Goal: Information Seeking & Learning: Check status

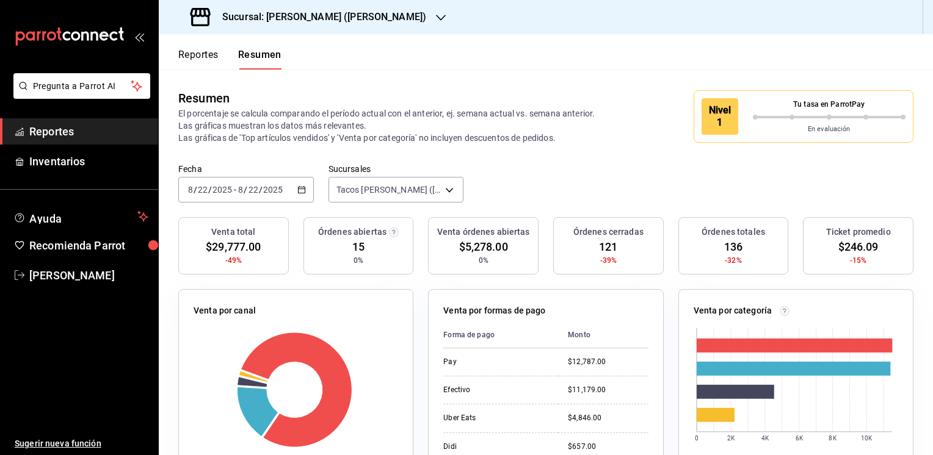
scroll to position [54, 0]
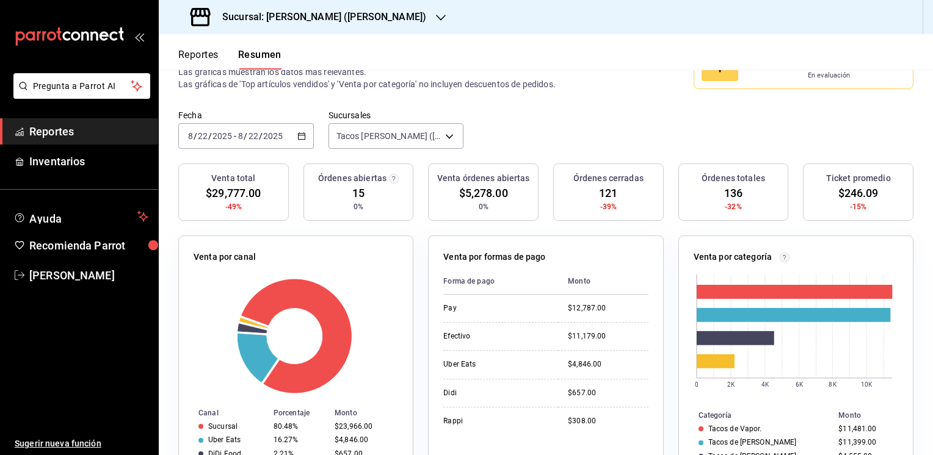
click at [436, 20] on icon "button" at bounding box center [441, 18] width 10 height 10
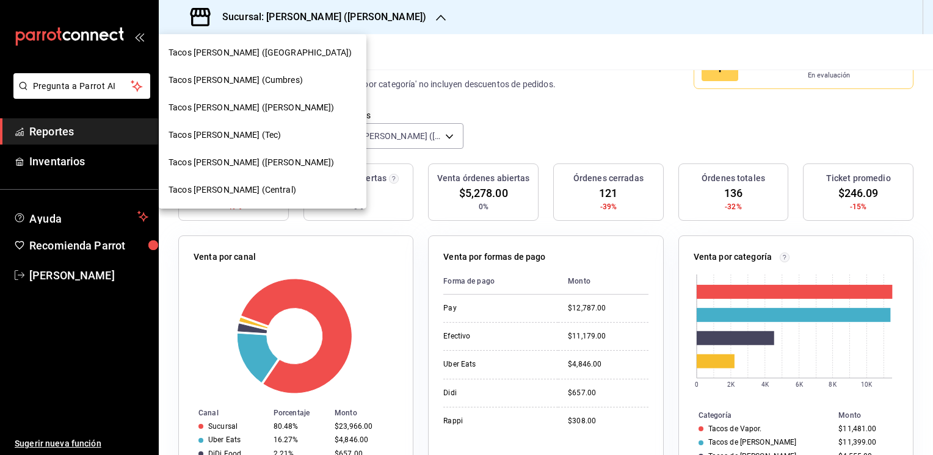
click at [234, 195] on span "Tacos [PERSON_NAME] (Central)" at bounding box center [232, 190] width 128 height 13
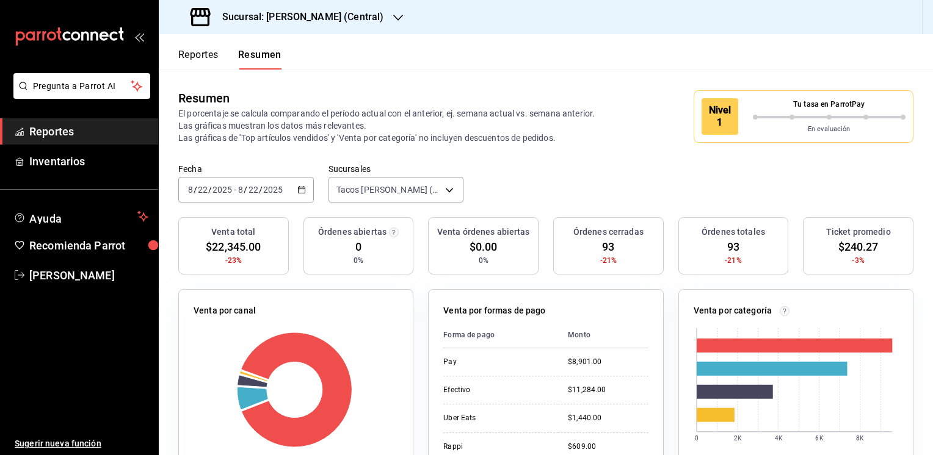
click at [205, 49] on button "Reportes" at bounding box center [198, 59] width 40 height 21
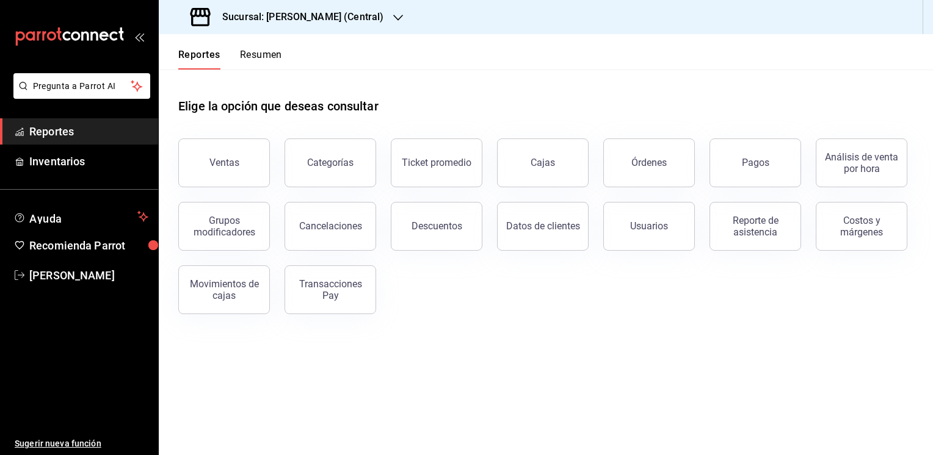
click at [255, 55] on button "Resumen" at bounding box center [261, 59] width 42 height 21
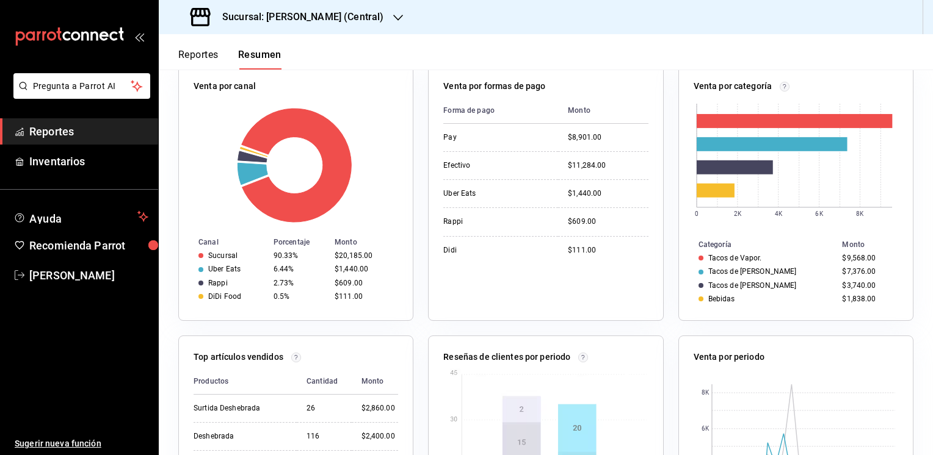
scroll to position [218, 0]
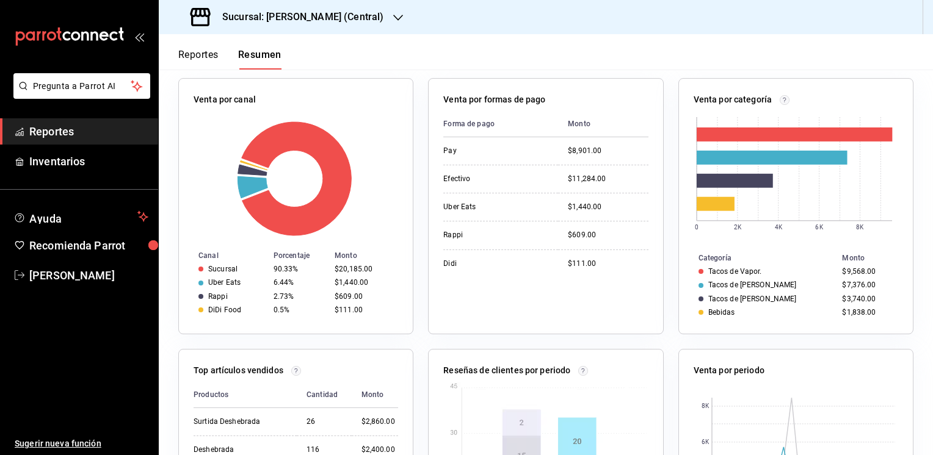
click at [193, 47] on div "Reportes Resumen" at bounding box center [220, 51] width 123 height 35
click at [190, 52] on button "Reportes" at bounding box center [198, 59] width 40 height 21
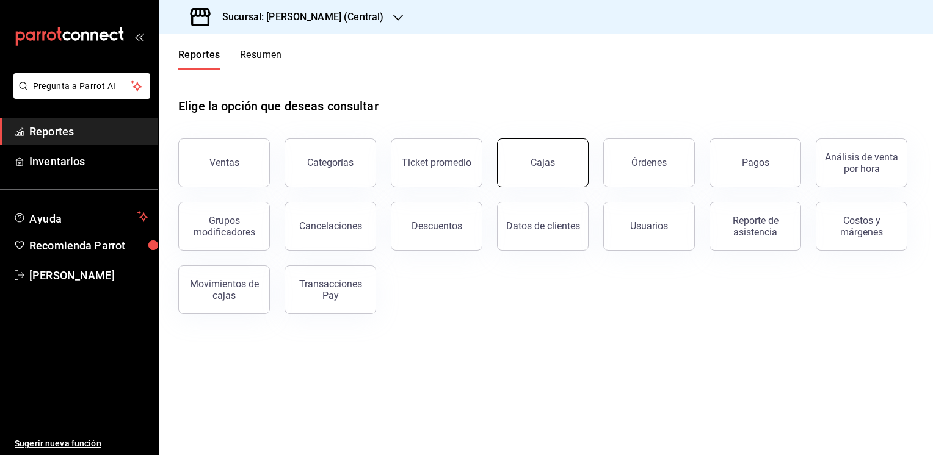
click at [548, 175] on button "Cajas" at bounding box center [543, 163] width 92 height 49
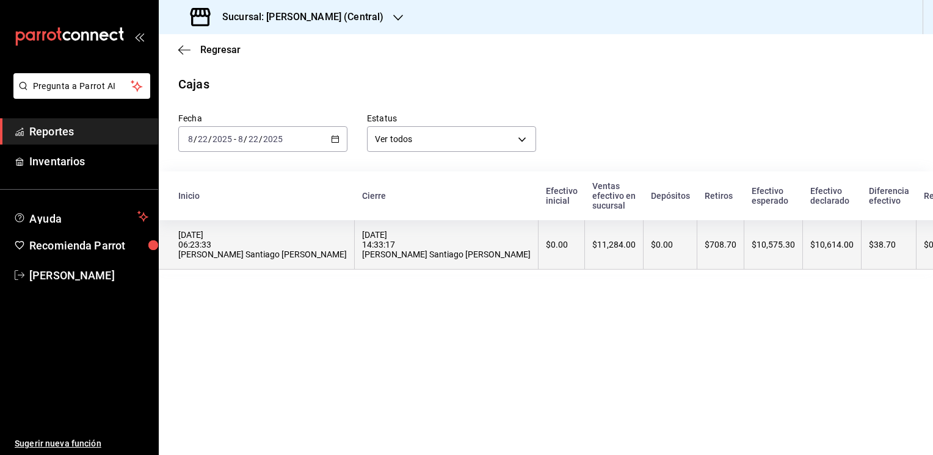
click at [744, 257] on th "$10,575.30" at bounding box center [773, 244] width 59 height 49
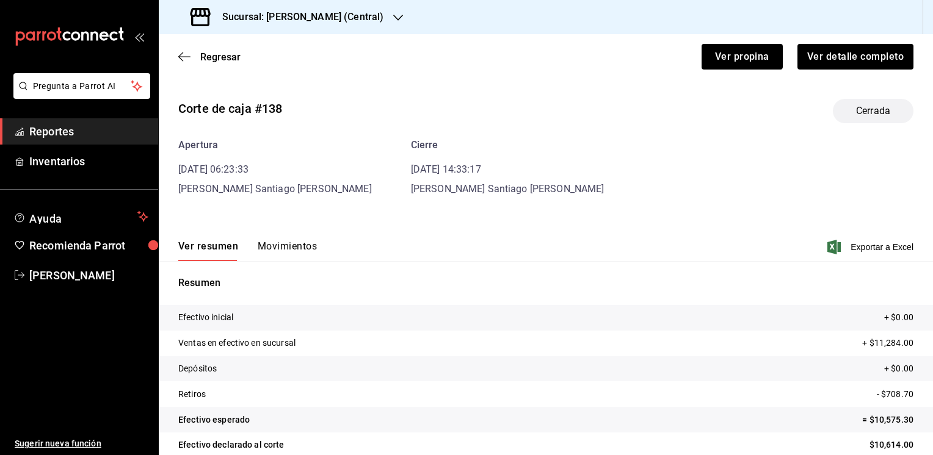
click at [289, 245] on button "Movimientos" at bounding box center [287, 250] width 59 height 21
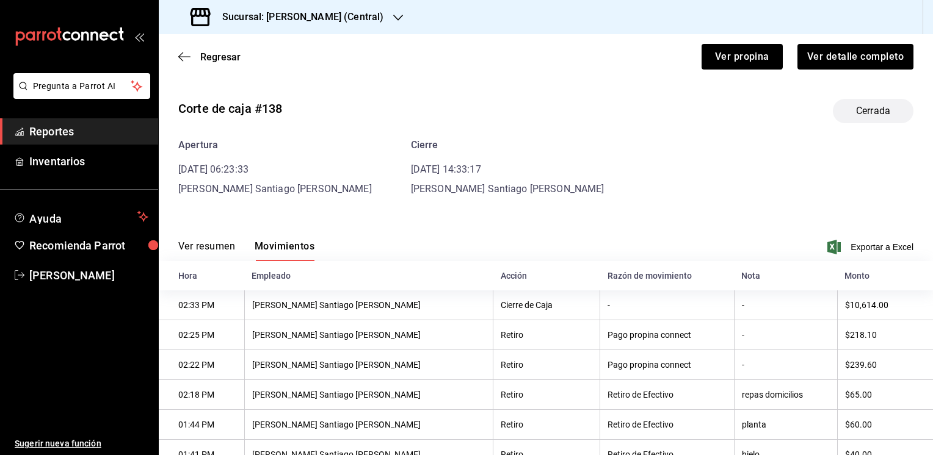
scroll to position [107, 0]
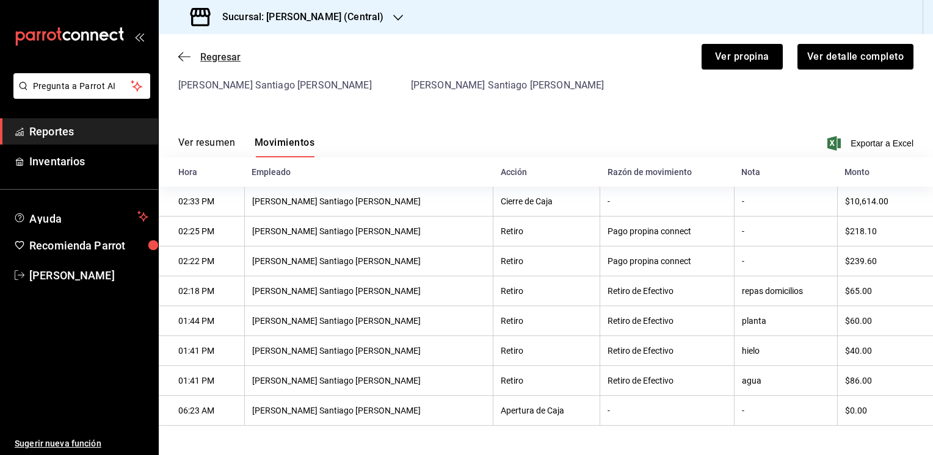
click at [224, 58] on span "Regresar" at bounding box center [220, 57] width 40 height 12
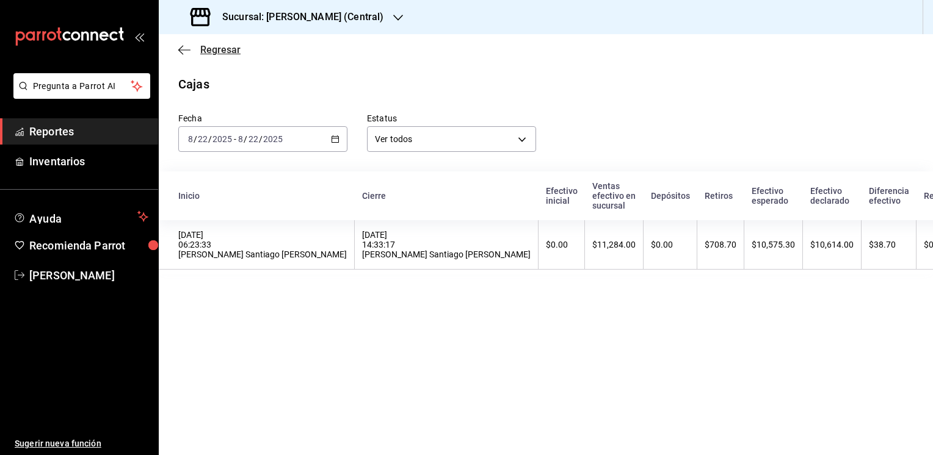
click at [181, 48] on icon "button" at bounding box center [180, 49] width 5 height 9
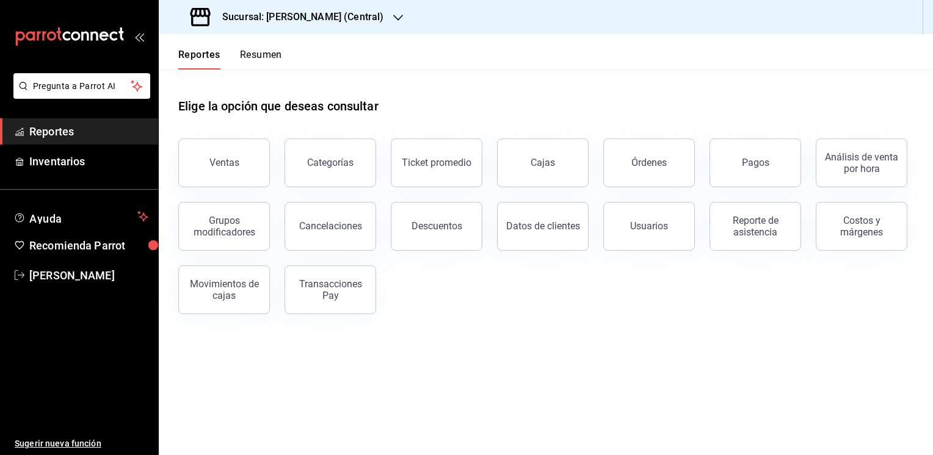
click at [267, 52] on button "Resumen" at bounding box center [261, 59] width 42 height 21
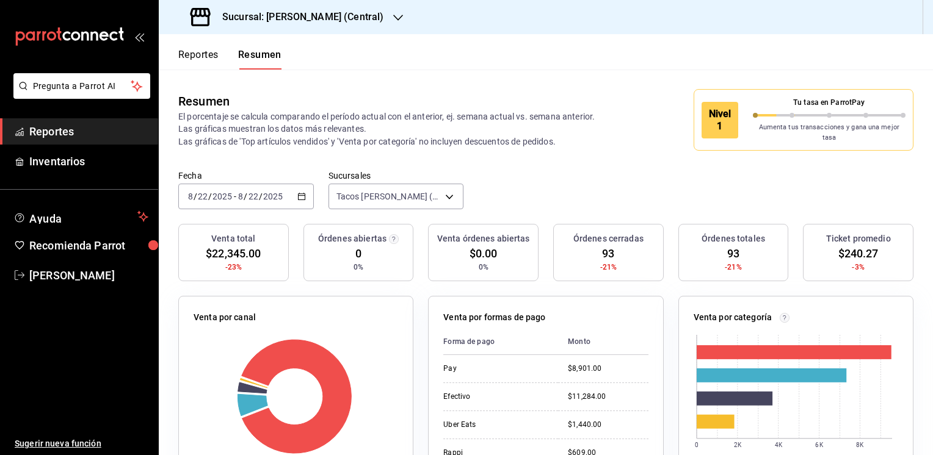
click at [398, 13] on icon "button" at bounding box center [398, 18] width 10 height 10
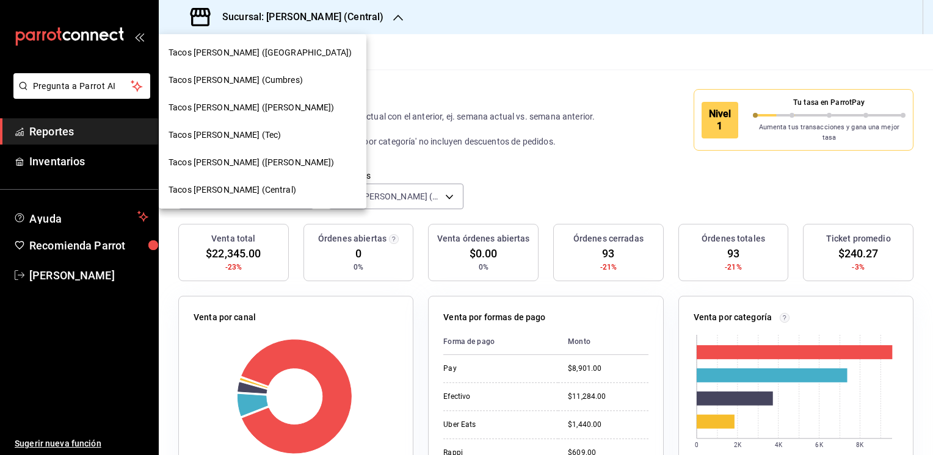
click at [231, 133] on span "Tacos [PERSON_NAME] (Tec)" at bounding box center [224, 135] width 112 height 13
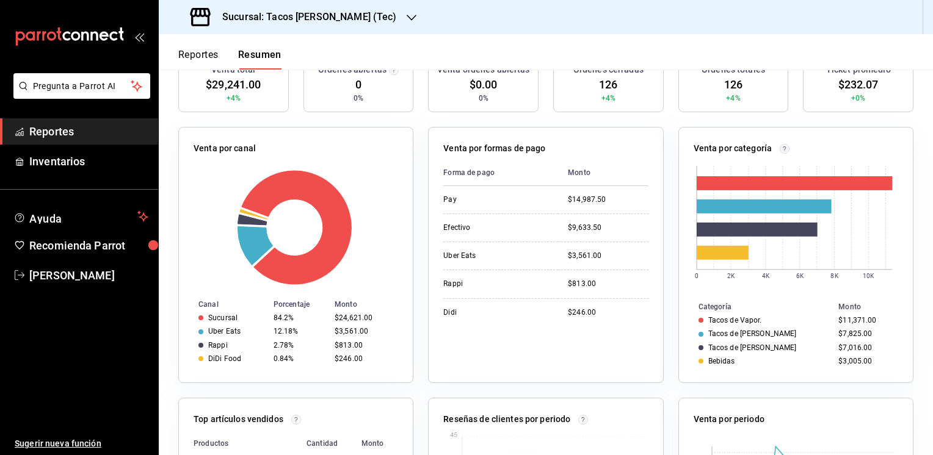
scroll to position [174, 0]
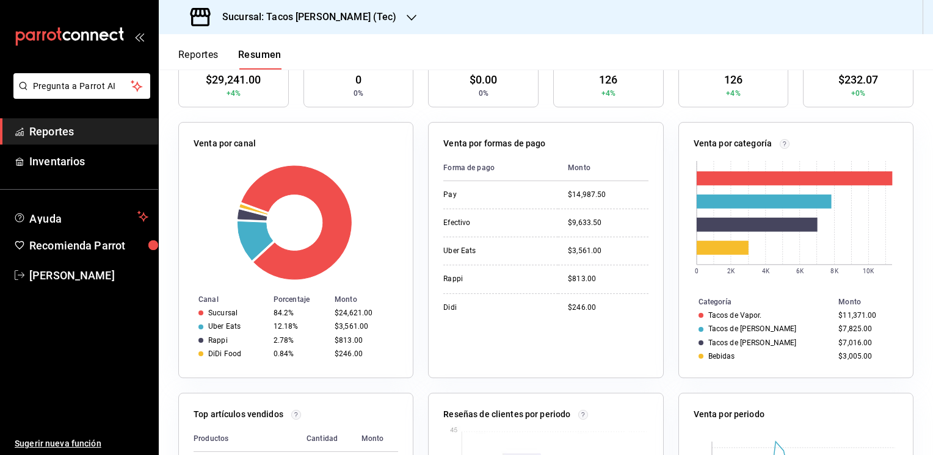
click at [752, 309] on td "Tacos de Vapor." at bounding box center [756, 315] width 155 height 13
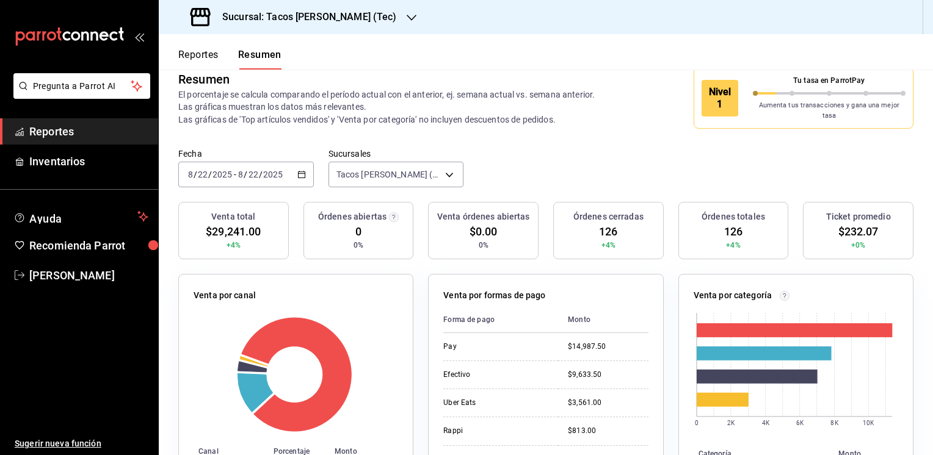
scroll to position [0, 0]
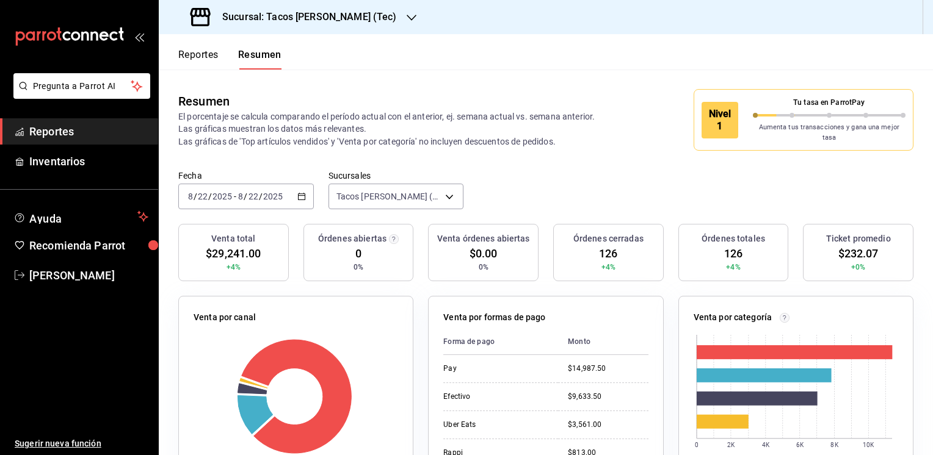
click at [202, 54] on button "Reportes" at bounding box center [198, 59] width 40 height 21
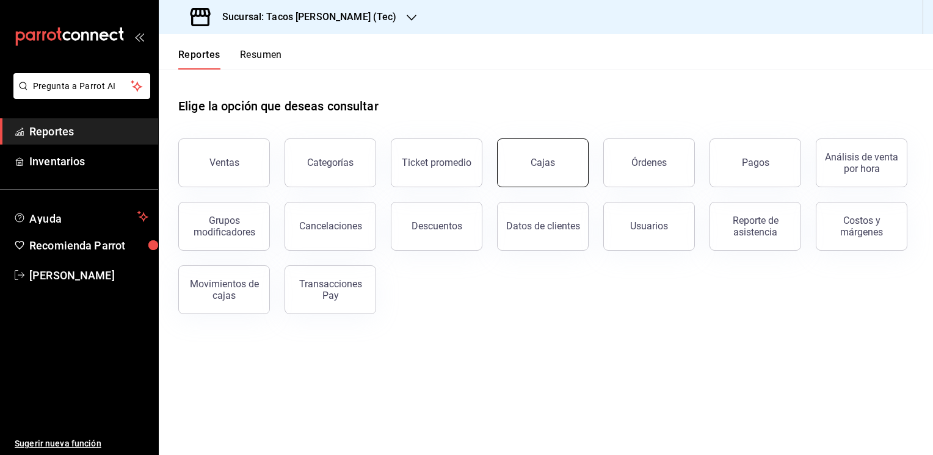
click at [569, 162] on button "Cajas" at bounding box center [543, 163] width 92 height 49
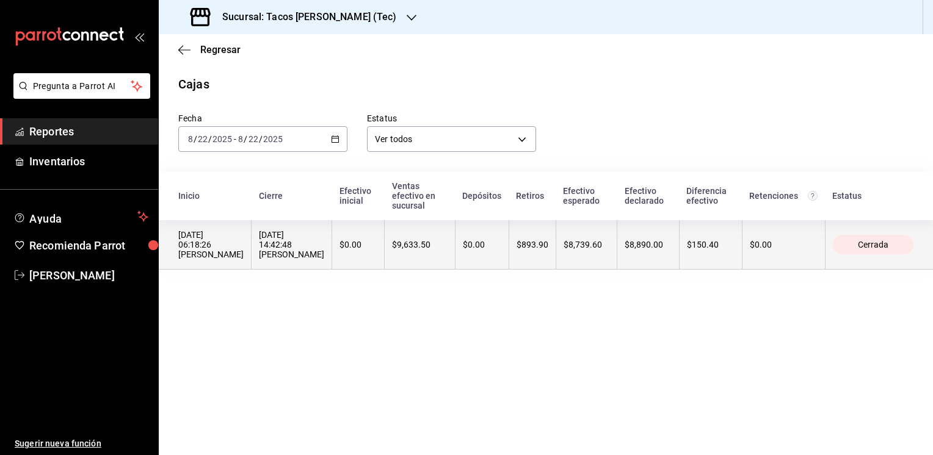
click at [541, 233] on th "$893.90" at bounding box center [531, 244] width 47 height 49
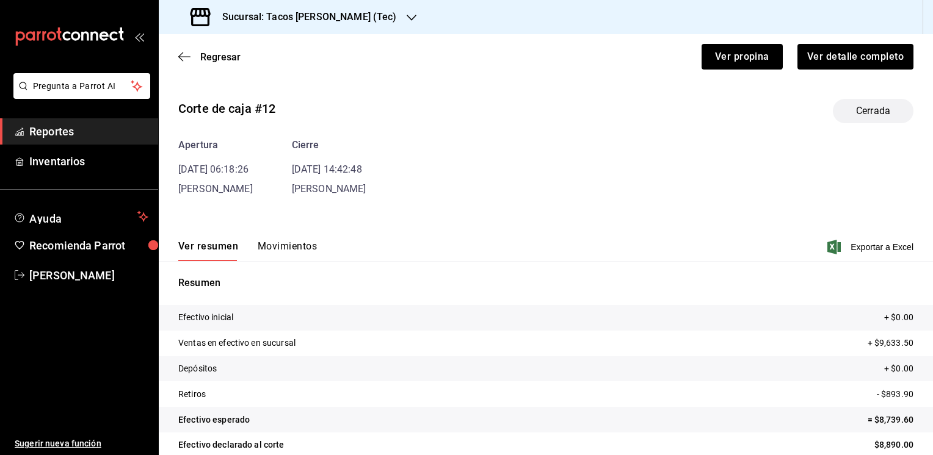
click at [273, 245] on button "Movimientos" at bounding box center [287, 250] width 59 height 21
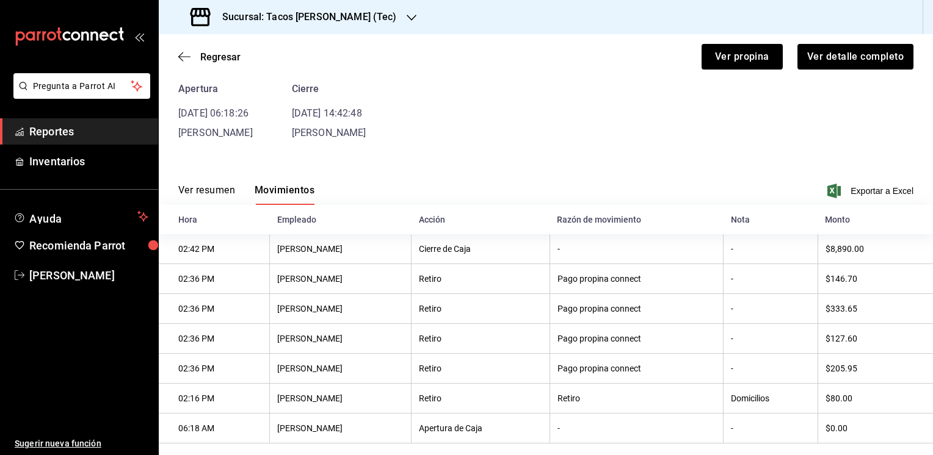
scroll to position [76, 0]
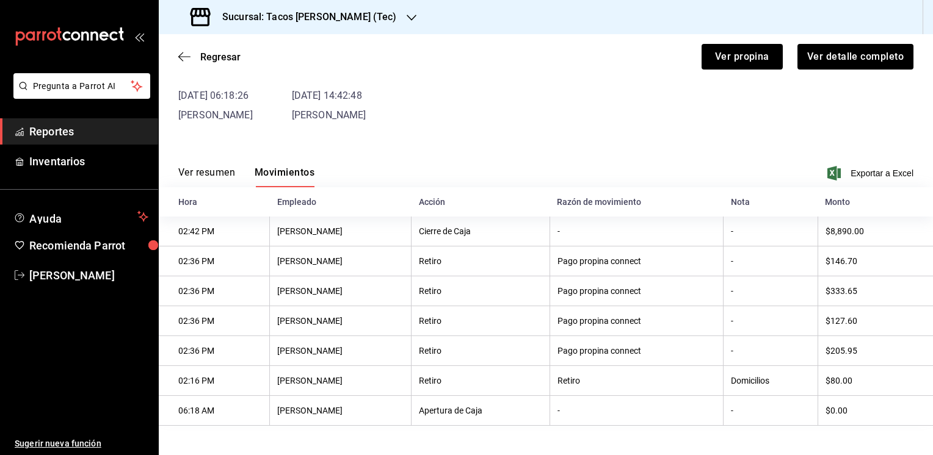
click at [353, 358] on th "[PERSON_NAME]" at bounding box center [341, 351] width 142 height 30
click at [197, 171] on button "Ver resumen" at bounding box center [206, 177] width 57 height 21
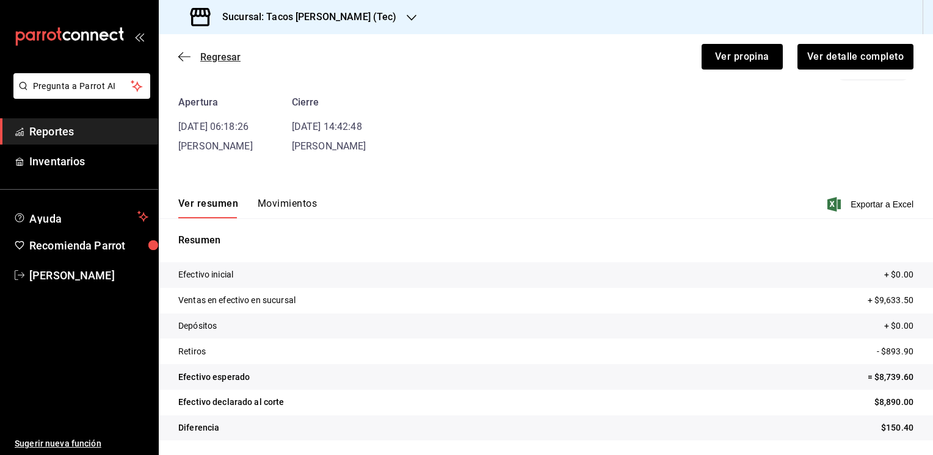
click at [222, 58] on span "Regresar" at bounding box center [220, 57] width 40 height 12
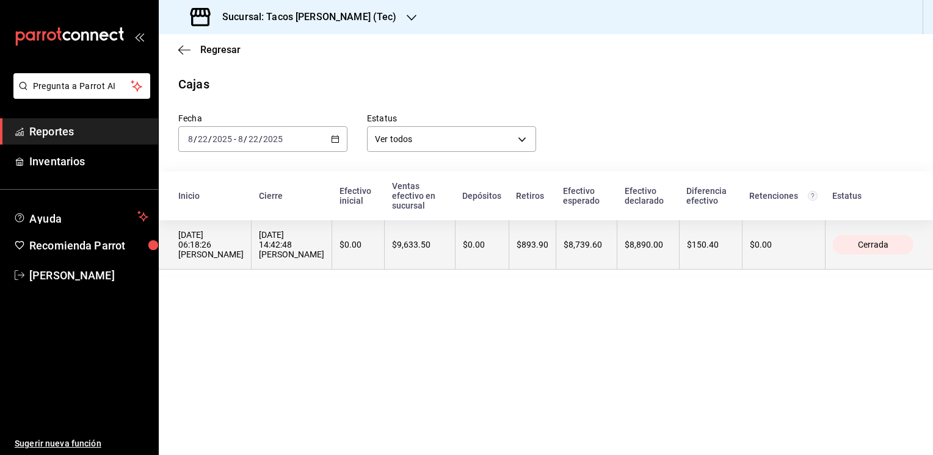
click at [664, 262] on th "$8,890.00" at bounding box center [648, 244] width 62 height 49
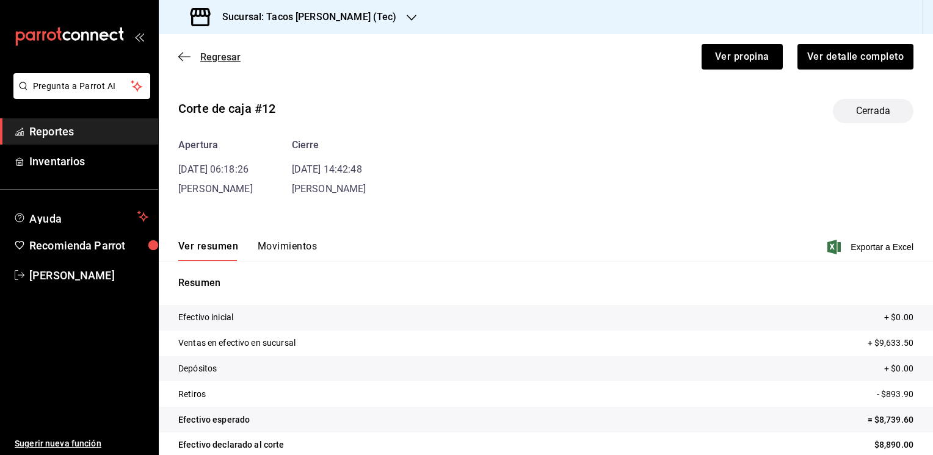
click at [184, 59] on icon "button" at bounding box center [184, 56] width 12 height 11
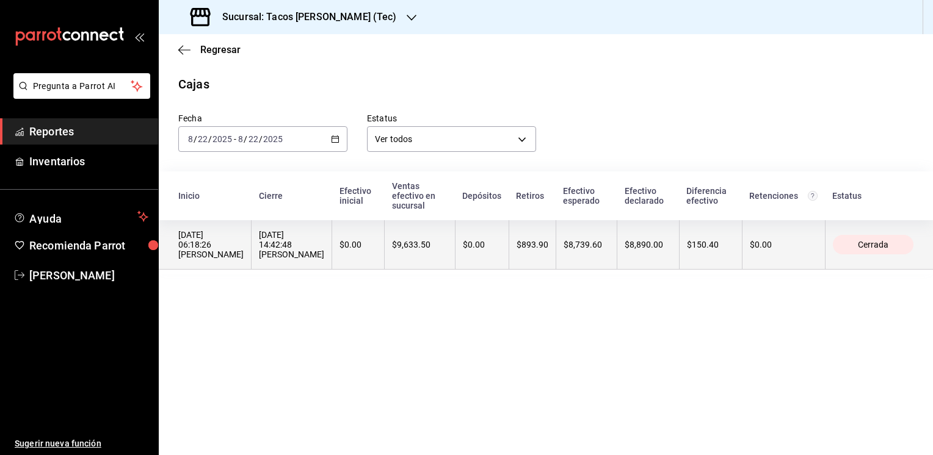
click at [612, 268] on th "$8,739.60" at bounding box center [585, 244] width 61 height 49
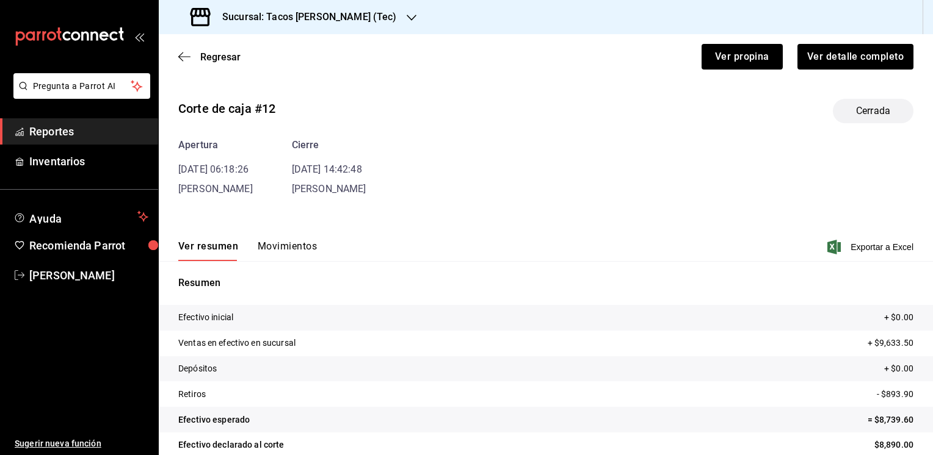
click at [313, 242] on button "Movimientos" at bounding box center [287, 250] width 59 height 21
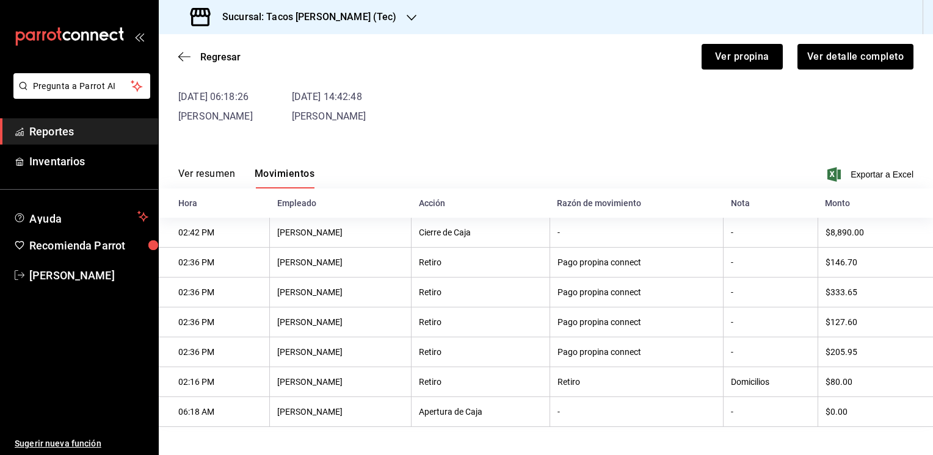
scroll to position [73, 0]
click at [228, 59] on span "Regresar" at bounding box center [220, 57] width 40 height 12
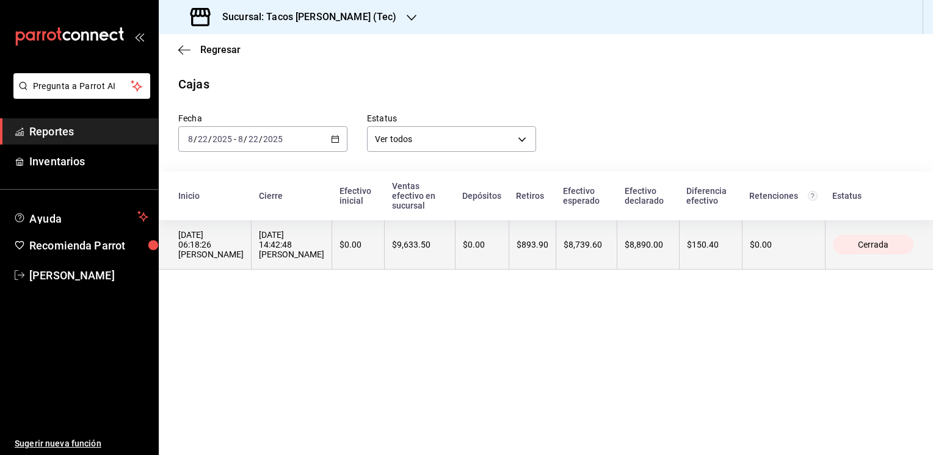
click at [663, 259] on th "$8,890.00" at bounding box center [648, 244] width 62 height 49
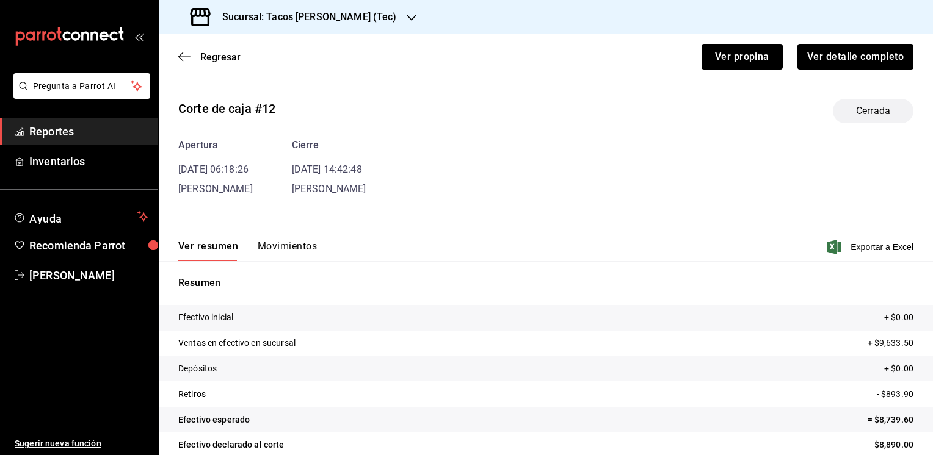
click at [295, 248] on button "Movimientos" at bounding box center [287, 250] width 59 height 21
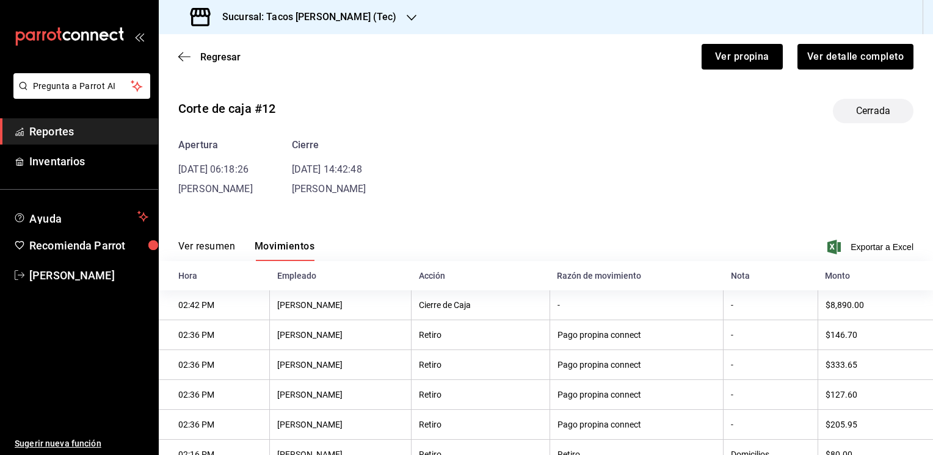
scroll to position [76, 0]
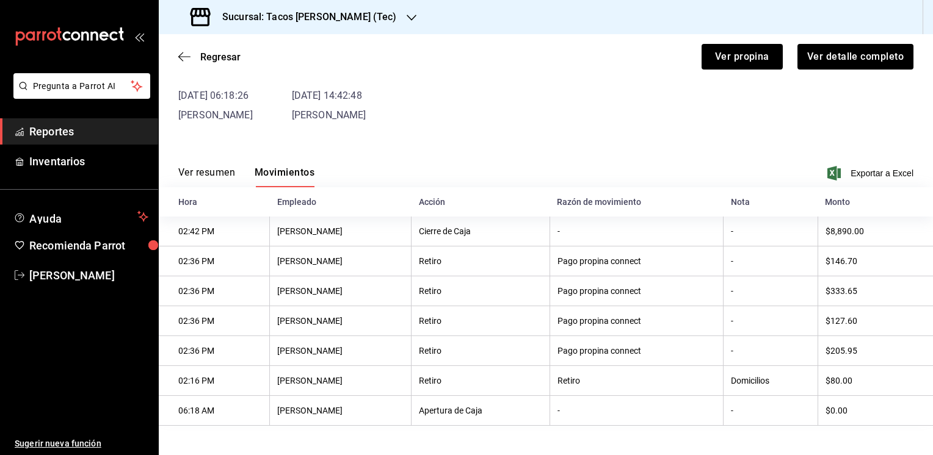
click at [406, 14] on icon "button" at bounding box center [411, 18] width 10 height 10
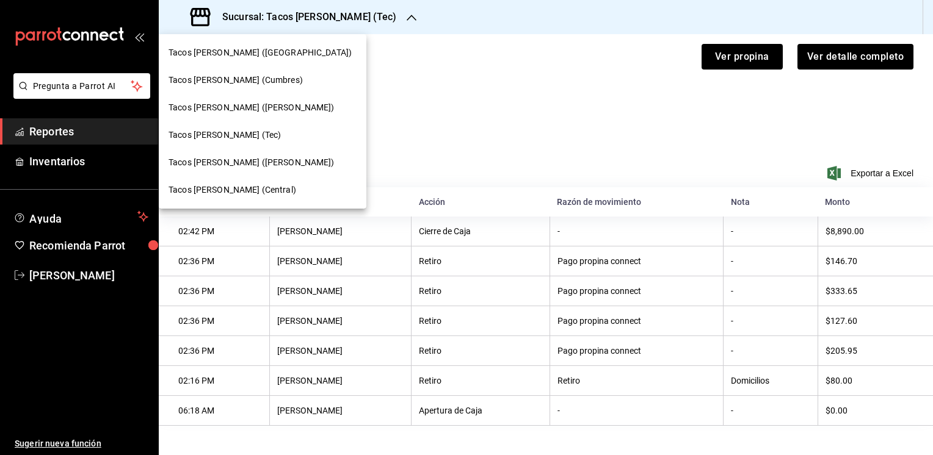
click at [250, 53] on span "Tacos [PERSON_NAME] ([GEOGRAPHIC_DATA])" at bounding box center [259, 52] width 183 height 13
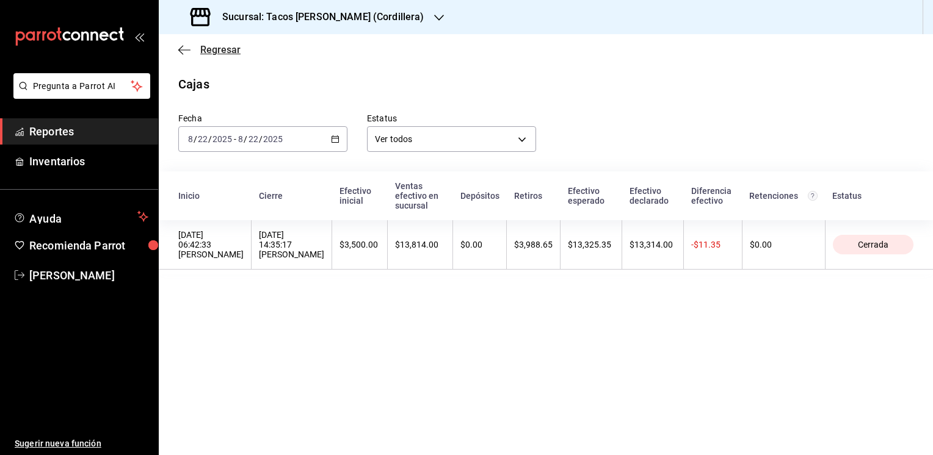
click at [218, 51] on span "Regresar" at bounding box center [220, 50] width 40 height 12
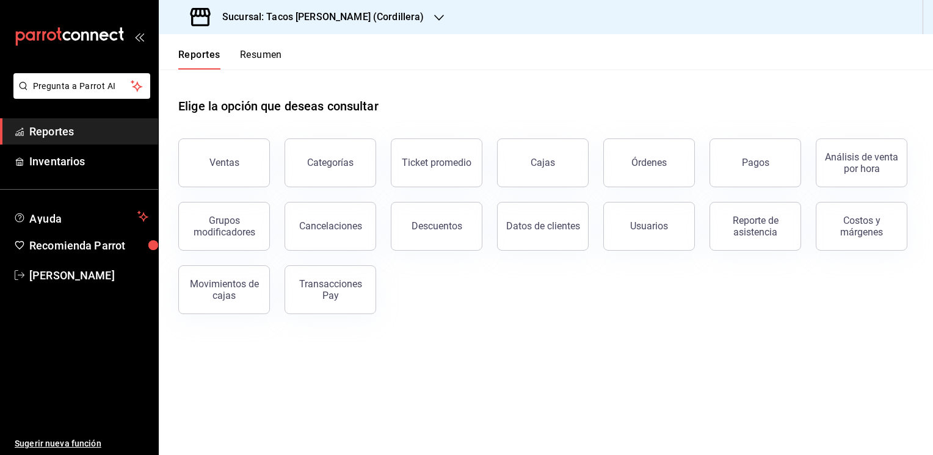
click at [250, 58] on button "Resumen" at bounding box center [261, 59] width 42 height 21
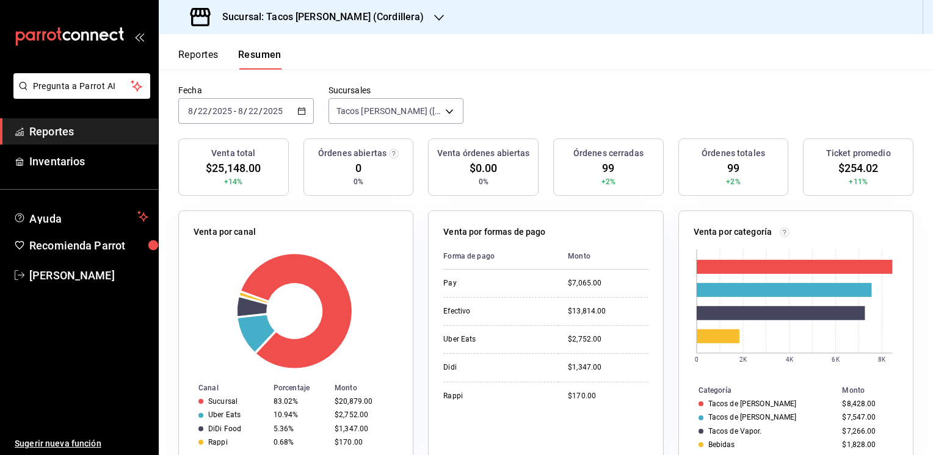
scroll to position [85, 0]
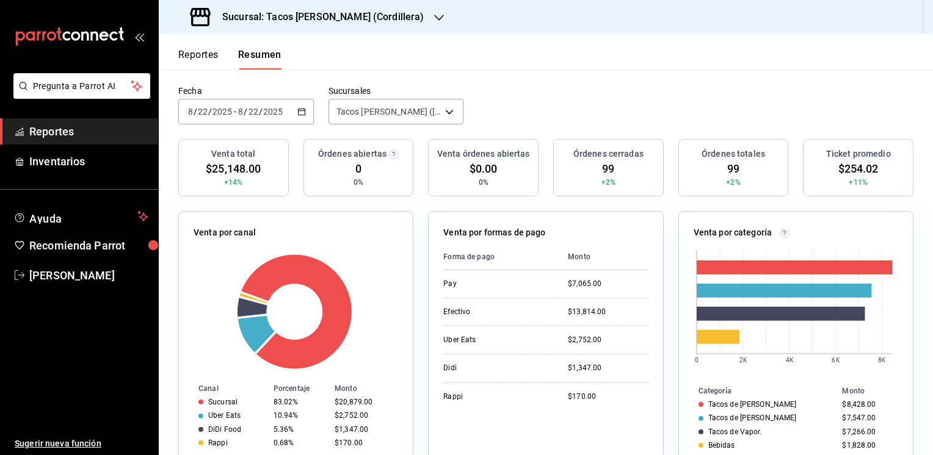
click at [201, 48] on div "Reportes Resumen" at bounding box center [220, 51] width 123 height 35
click at [192, 52] on button "Reportes" at bounding box center [198, 59] width 40 height 21
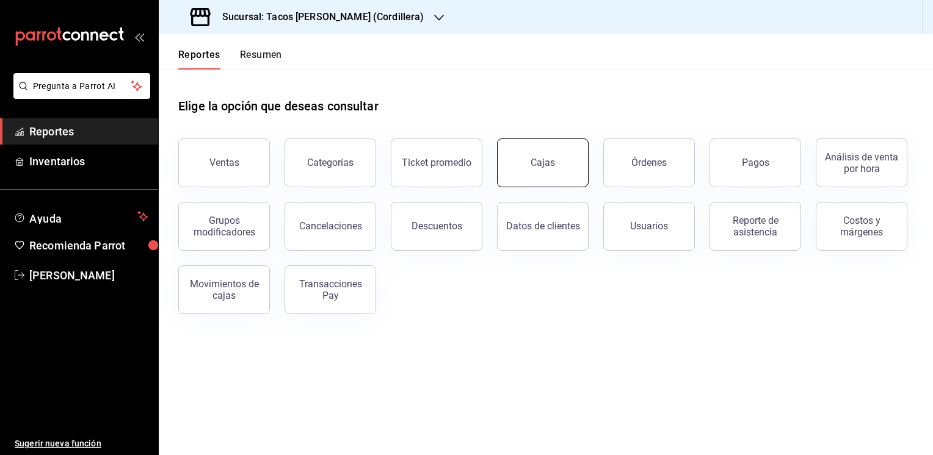
click at [549, 171] on button "Cajas" at bounding box center [543, 163] width 92 height 49
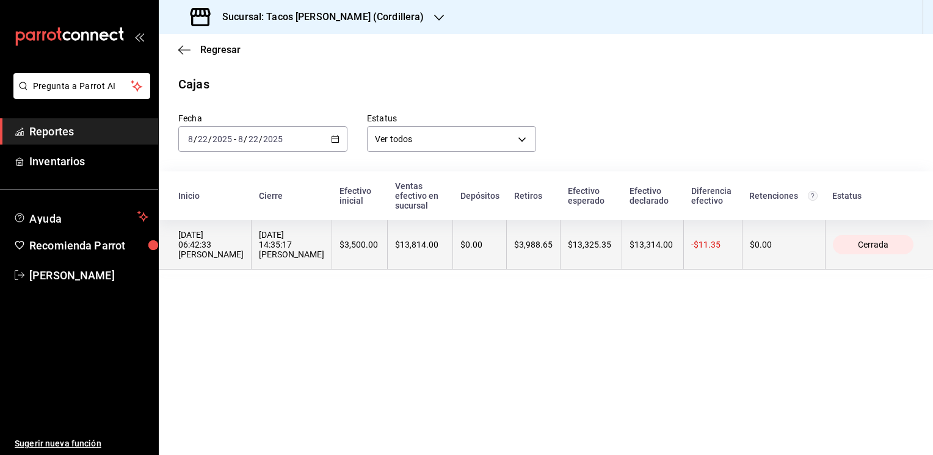
click at [570, 251] on th "$13,325.35" at bounding box center [591, 244] width 62 height 49
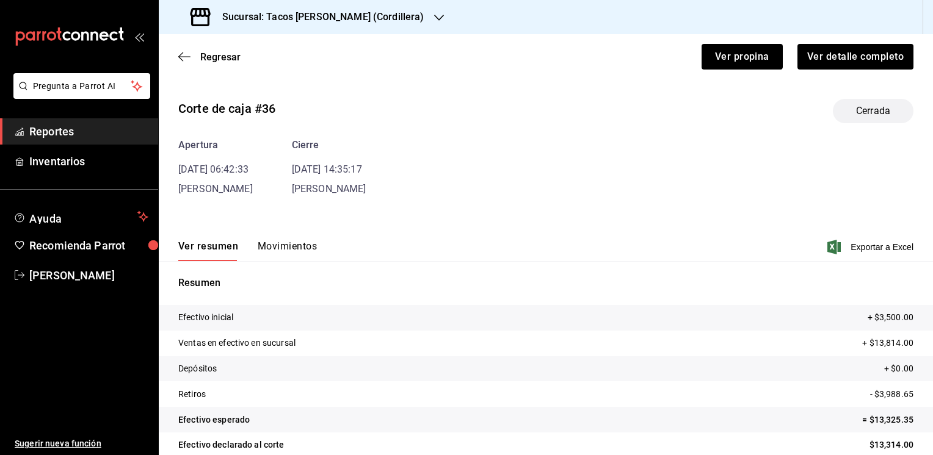
click at [298, 244] on button "Movimientos" at bounding box center [287, 250] width 59 height 21
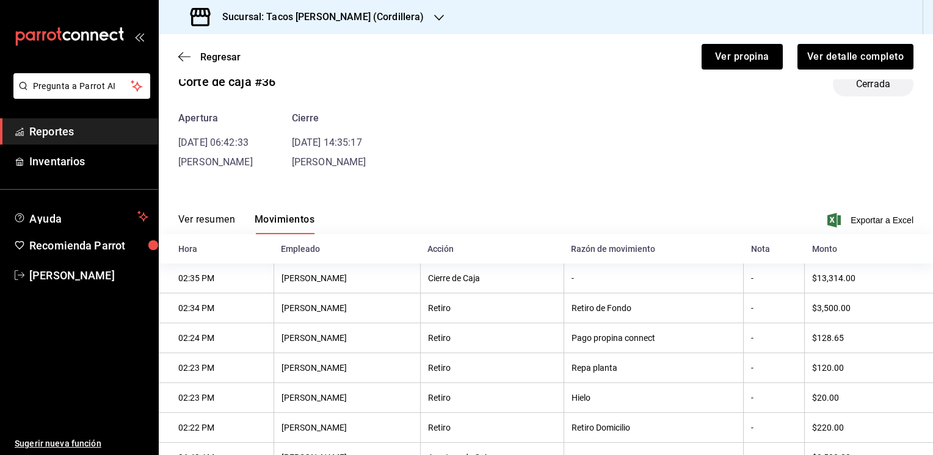
scroll to position [76, 0]
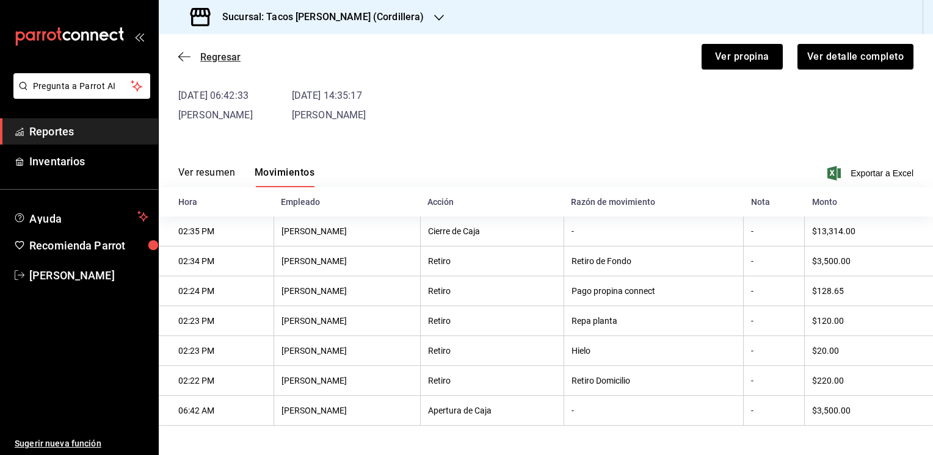
click at [207, 57] on span "Regresar" at bounding box center [220, 57] width 40 height 12
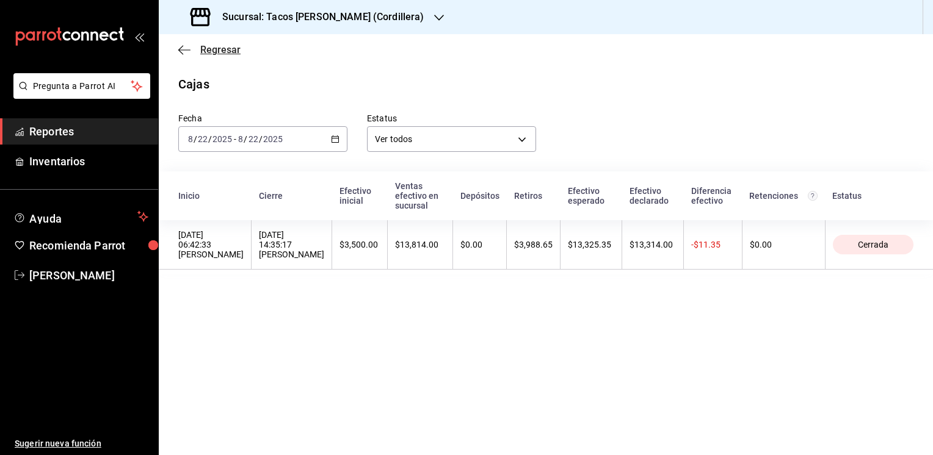
click at [199, 48] on span "Regresar" at bounding box center [209, 50] width 62 height 12
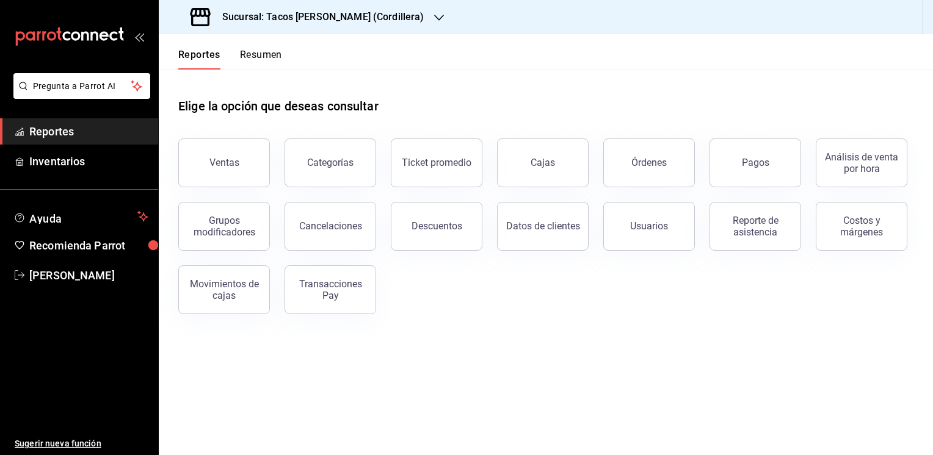
click at [434, 21] on icon "button" at bounding box center [439, 18] width 10 height 10
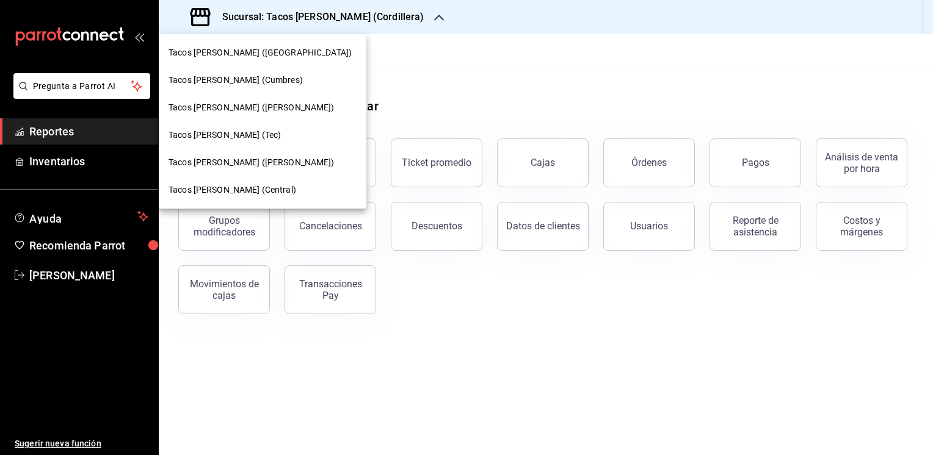
click at [268, 78] on span "Tacos [PERSON_NAME] (Cumbres)" at bounding box center [235, 80] width 134 height 13
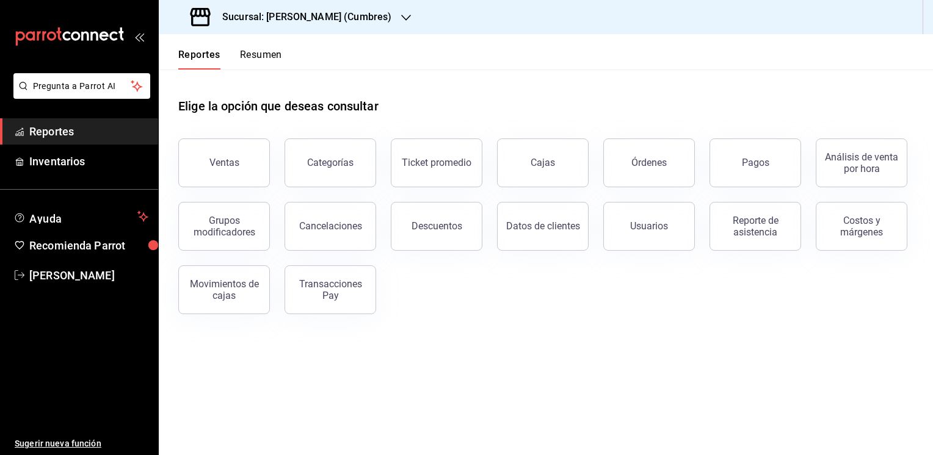
click at [260, 54] on button "Resumen" at bounding box center [261, 59] width 42 height 21
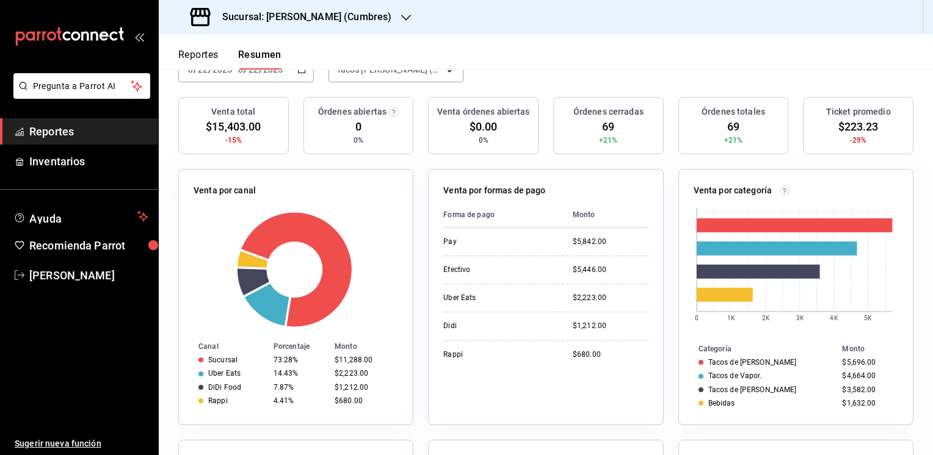
scroll to position [129, 0]
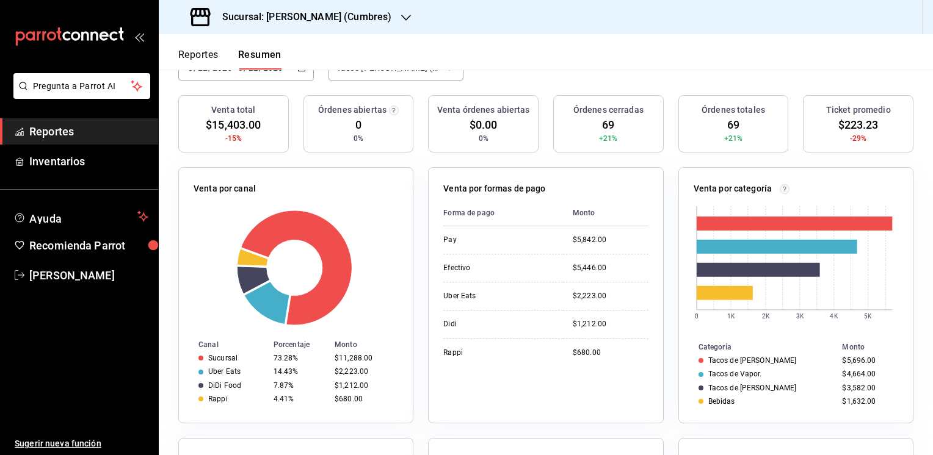
click at [198, 52] on button "Reportes" at bounding box center [198, 59] width 40 height 21
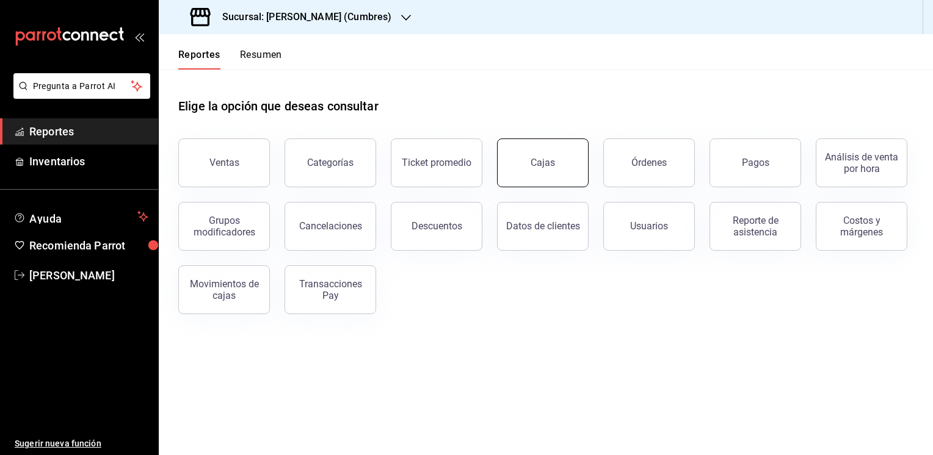
click at [557, 153] on button "Cajas" at bounding box center [543, 163] width 92 height 49
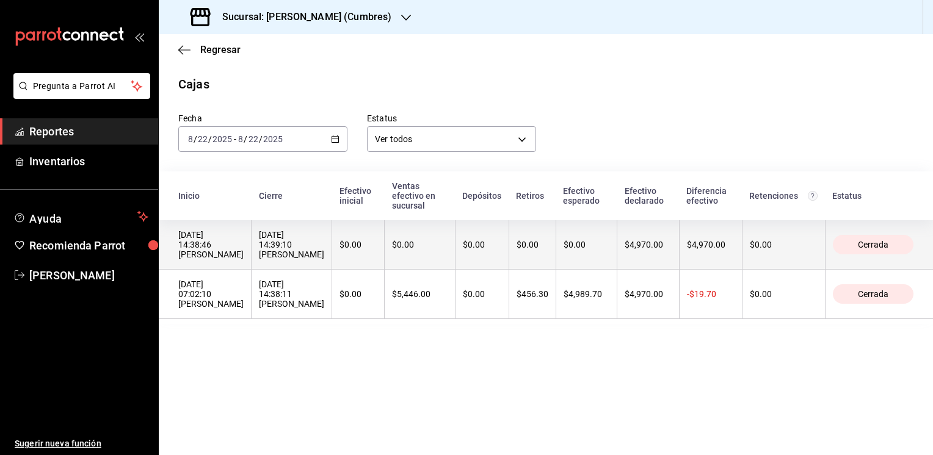
click at [555, 243] on th "$0.00" at bounding box center [585, 244] width 61 height 49
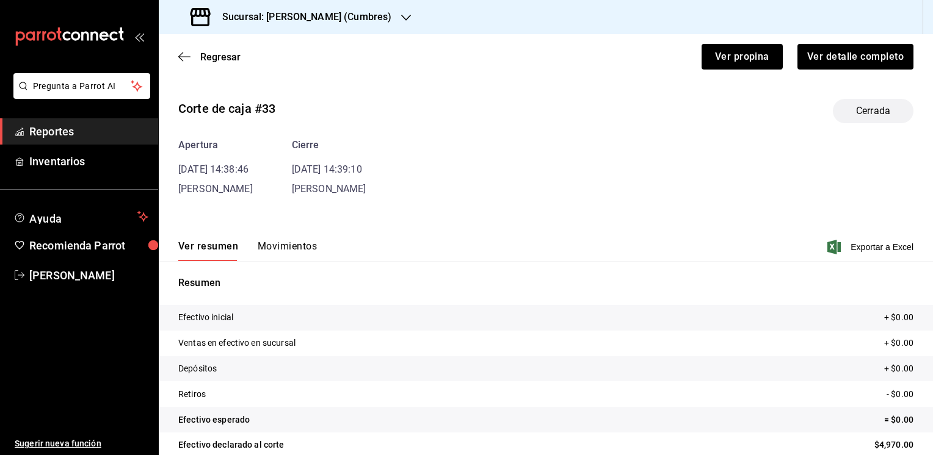
click at [283, 245] on button "Movimientos" at bounding box center [287, 250] width 59 height 21
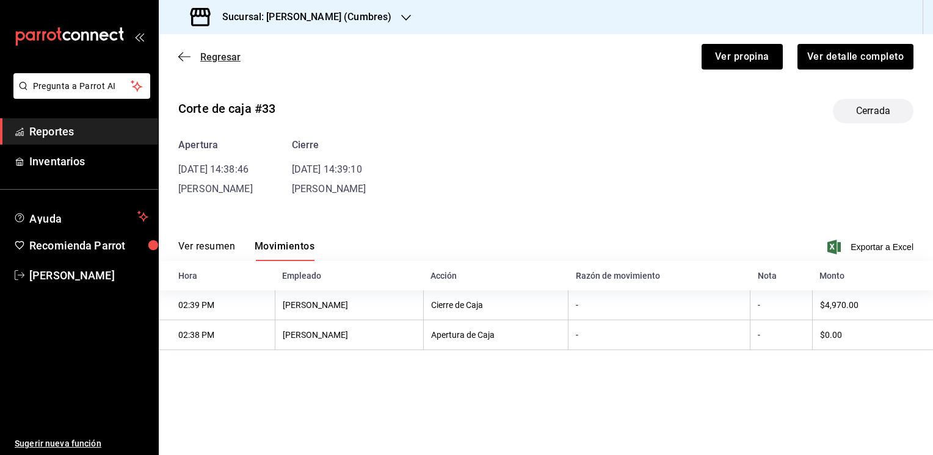
click at [188, 55] on icon "button" at bounding box center [184, 56] width 12 height 11
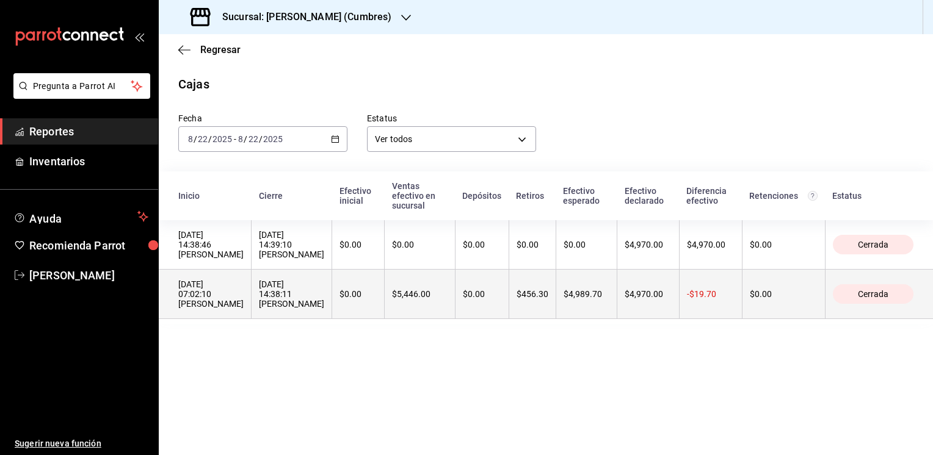
click at [592, 289] on div "$4,989.70" at bounding box center [586, 294] width 46 height 10
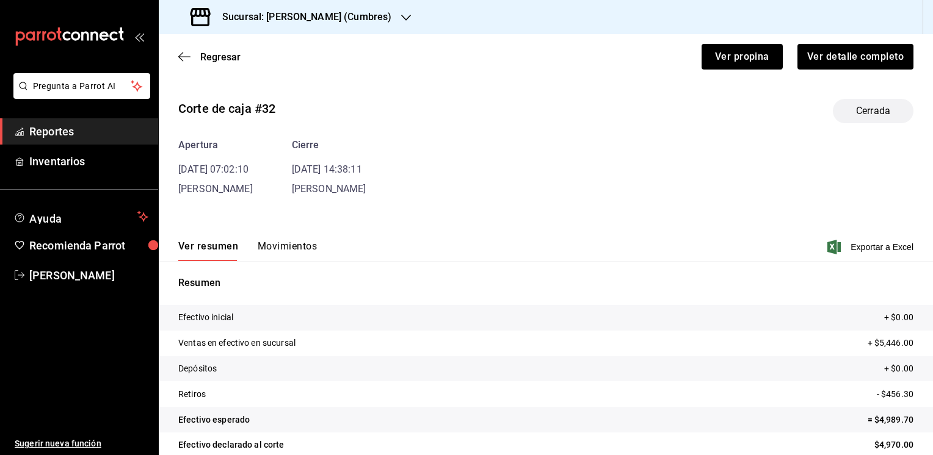
click at [298, 197] on div "Corte de caja #32 Cerrada Apertura [DATE] 07:02:10 [PERSON_NAME] [DATE] 14:38:1…" at bounding box center [546, 293] width 774 height 409
click at [288, 236] on div "Ver resumen Movimientos Exportar a Excel" at bounding box center [546, 243] width 774 height 35
click at [284, 242] on button "Movimientos" at bounding box center [287, 250] width 59 height 21
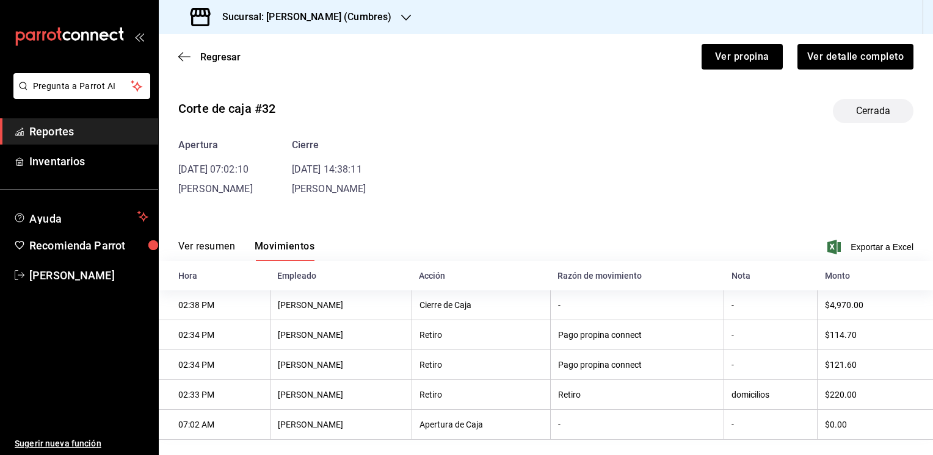
scroll to position [16, 0]
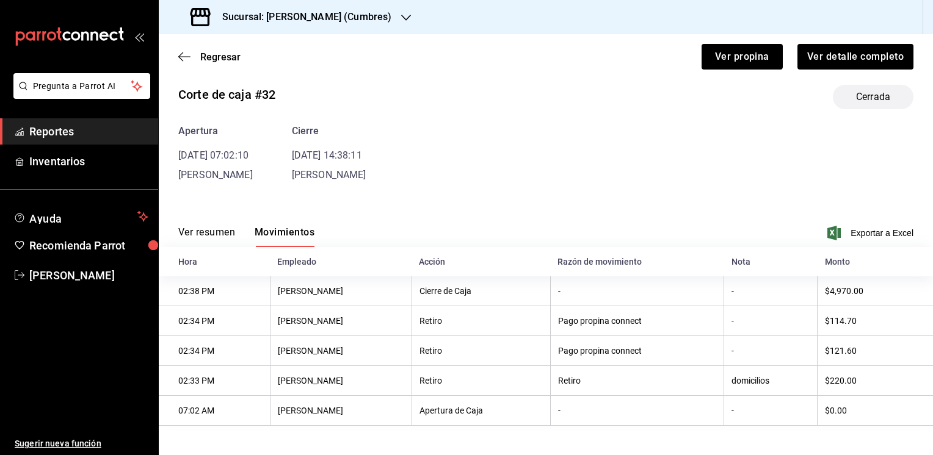
click at [223, 229] on button "Ver resumen" at bounding box center [206, 236] width 57 height 21
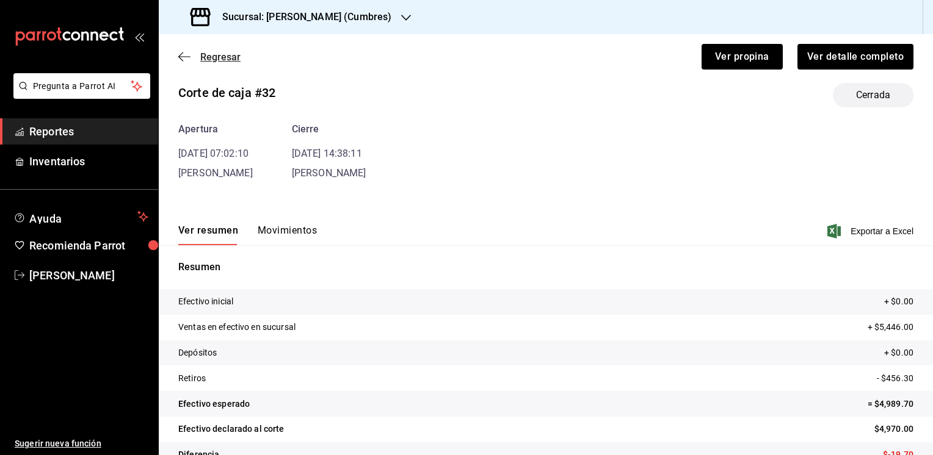
click at [212, 57] on span "Regresar" at bounding box center [220, 57] width 40 height 12
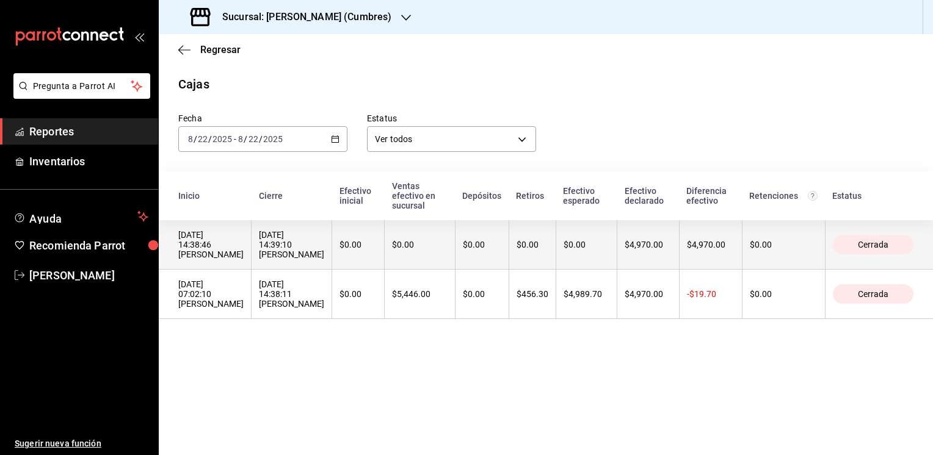
click at [699, 247] on th "$4,970.00" at bounding box center [710, 244] width 63 height 49
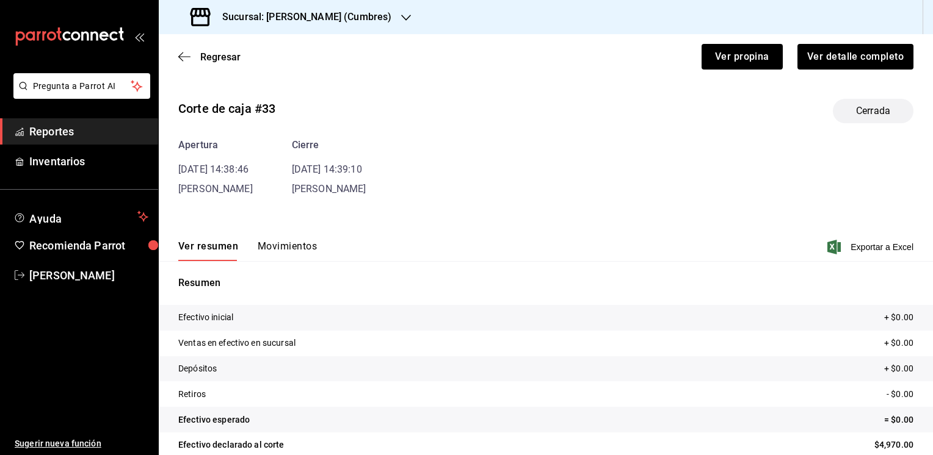
click at [281, 240] on button "Movimientos" at bounding box center [287, 250] width 59 height 21
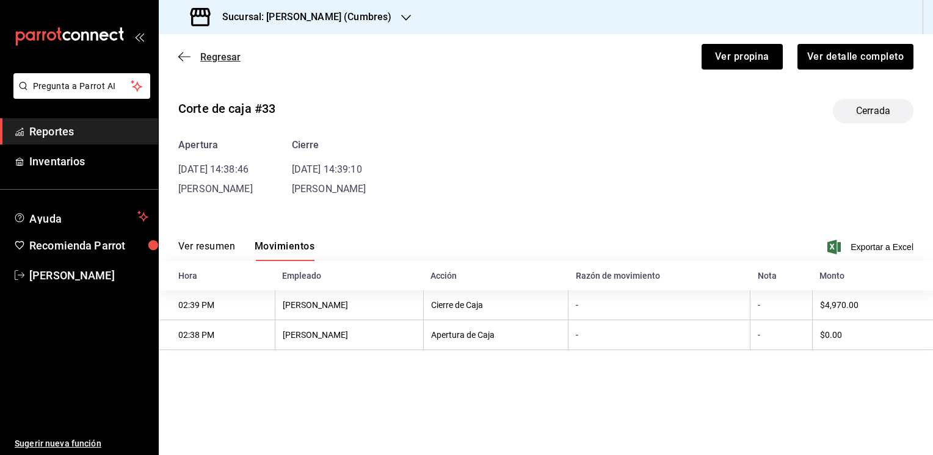
click at [220, 59] on span "Regresar" at bounding box center [220, 57] width 40 height 12
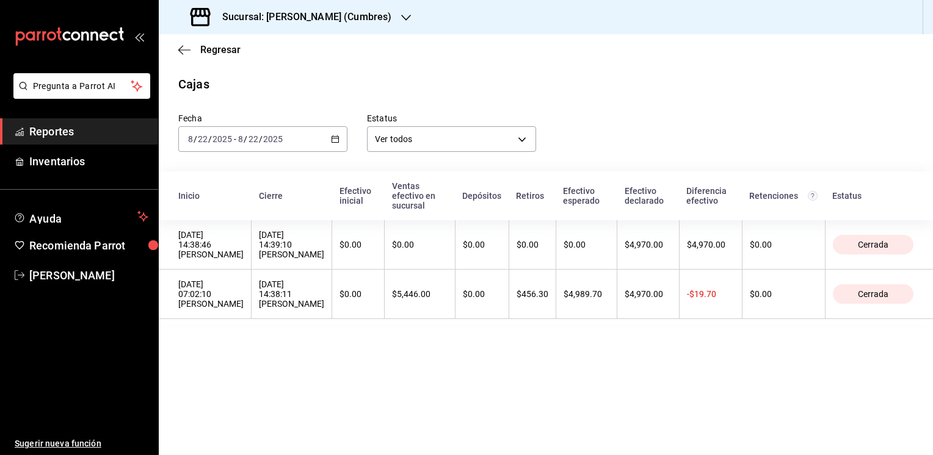
click at [402, 15] on icon "button" at bounding box center [406, 18] width 10 height 10
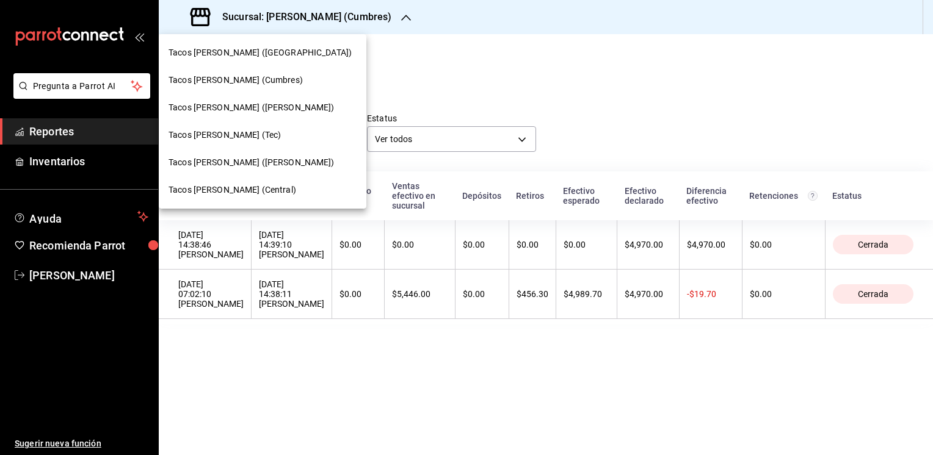
click at [228, 109] on span "Tacos [PERSON_NAME] ([PERSON_NAME])" at bounding box center [251, 107] width 166 height 13
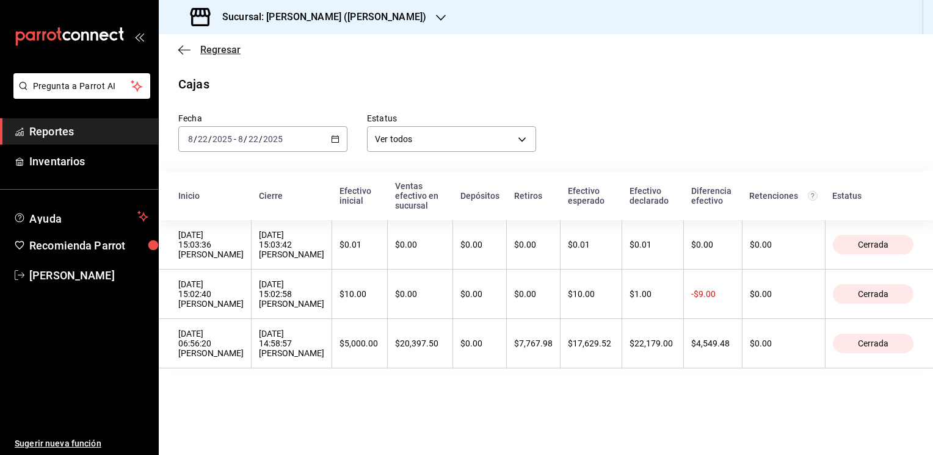
click at [217, 48] on span "Regresar" at bounding box center [220, 50] width 40 height 12
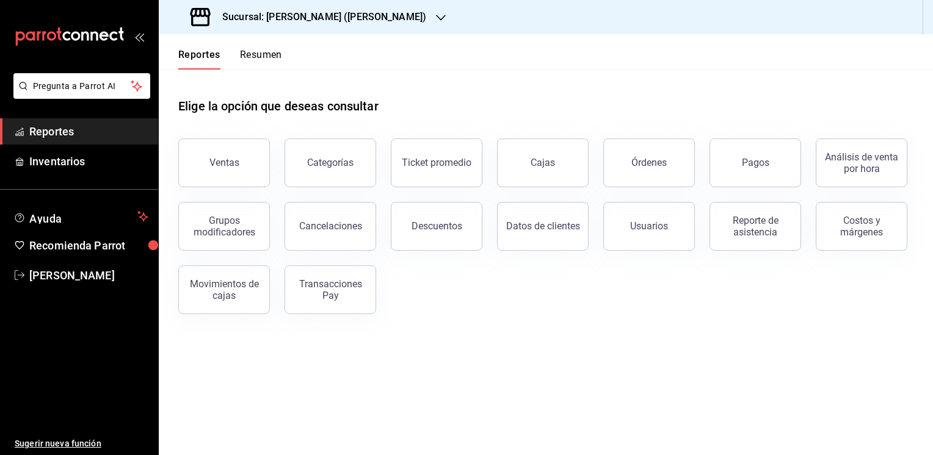
click at [264, 57] on button "Resumen" at bounding box center [261, 59] width 42 height 21
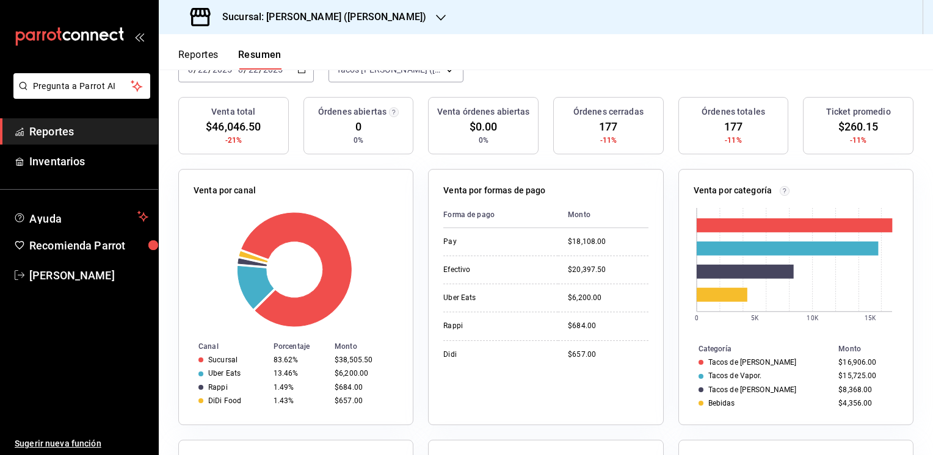
scroll to position [126, 0]
click at [197, 52] on button "Reportes" at bounding box center [198, 59] width 40 height 21
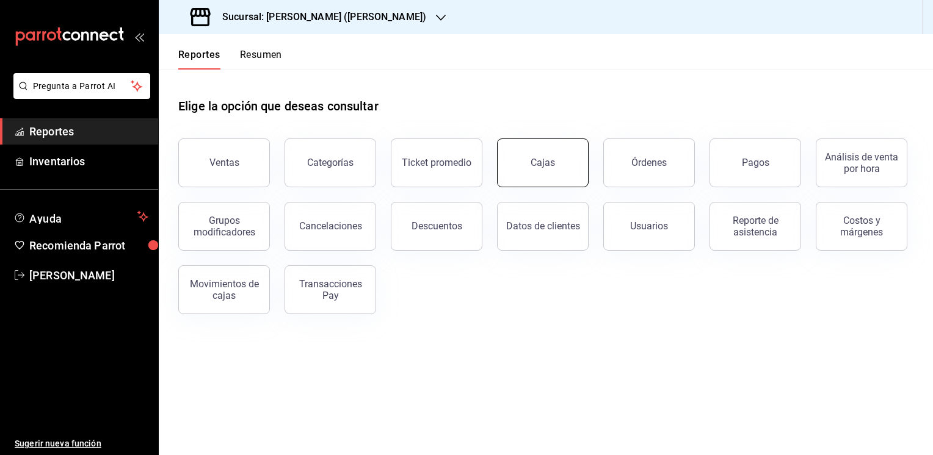
click at [549, 170] on button "Cajas" at bounding box center [543, 163] width 92 height 49
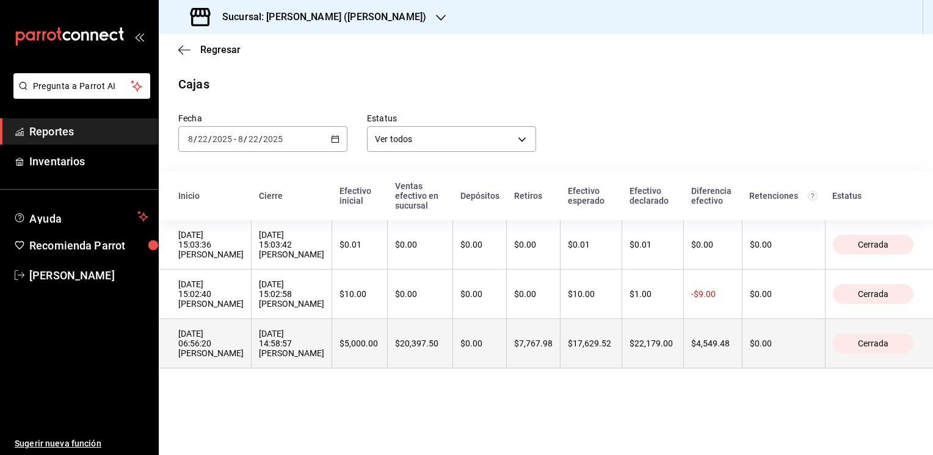
click at [459, 339] on th "$0.00" at bounding box center [480, 343] width 54 height 49
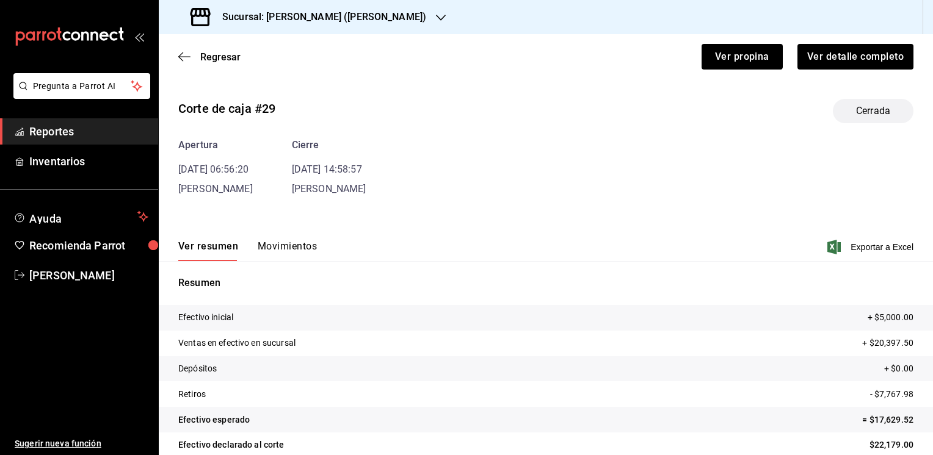
click at [288, 244] on button "Movimientos" at bounding box center [287, 250] width 59 height 21
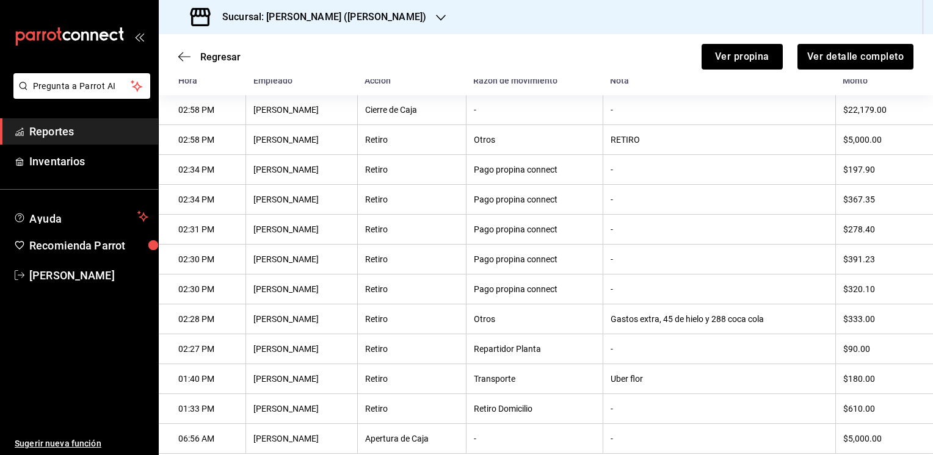
scroll to position [201, 0]
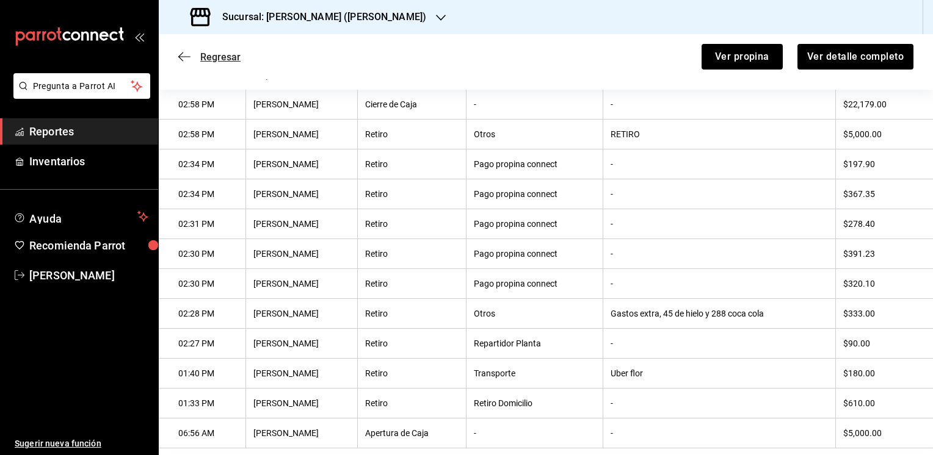
click at [185, 55] on icon "button" at bounding box center [184, 56] width 12 height 11
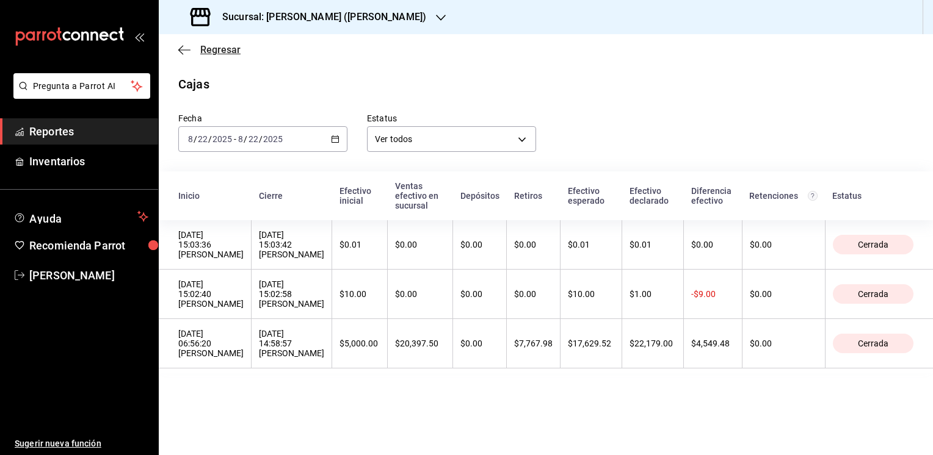
click at [223, 51] on span "Regresar" at bounding box center [220, 50] width 40 height 12
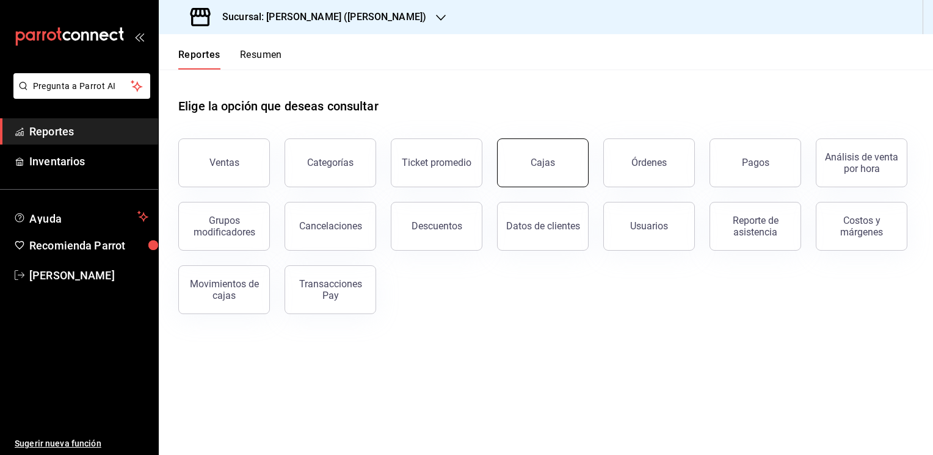
click at [565, 153] on button "Cajas" at bounding box center [543, 163] width 92 height 49
